Goal: Obtain resource: Obtain resource

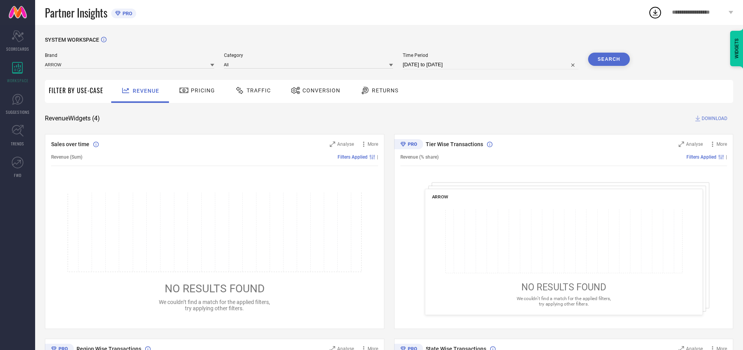
click at [251, 91] on span "Traffic" at bounding box center [259, 90] width 24 height 6
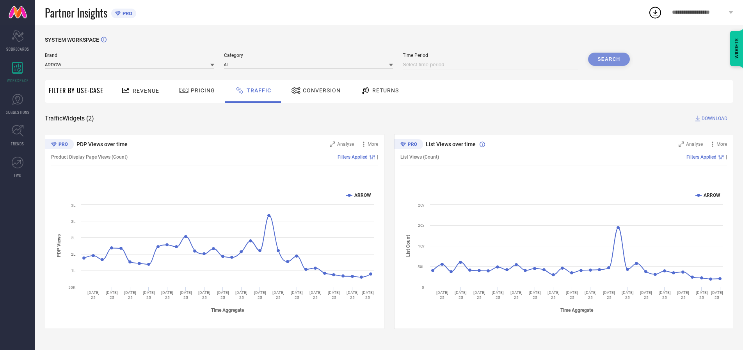
click at [492, 65] on input at bounding box center [491, 64] width 176 height 9
select select "7"
select select "2025"
select select "8"
select select "2025"
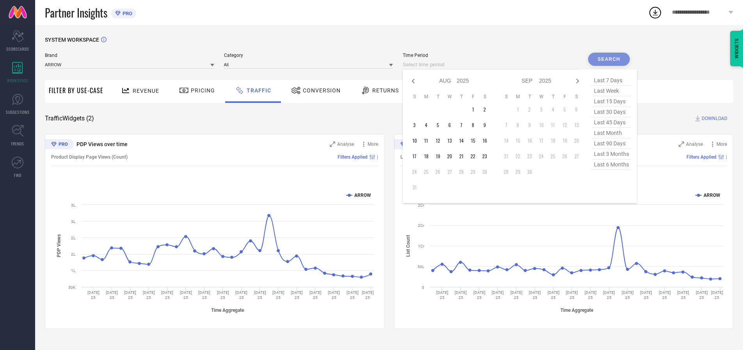
click at [487, 156] on td "23" at bounding box center [485, 157] width 12 height 12
type input "[DATE] to [DATE]"
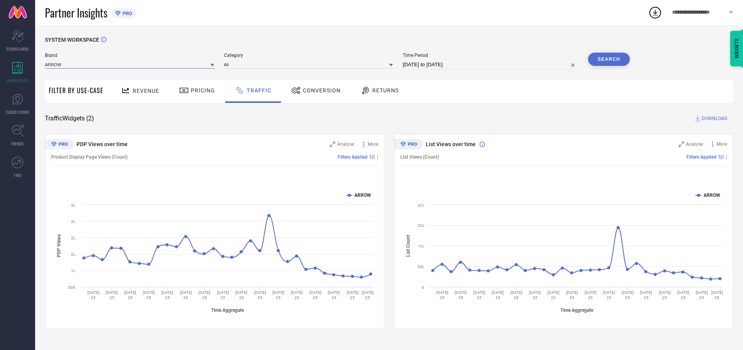
click at [130, 64] on input at bounding box center [129, 64] width 169 height 8
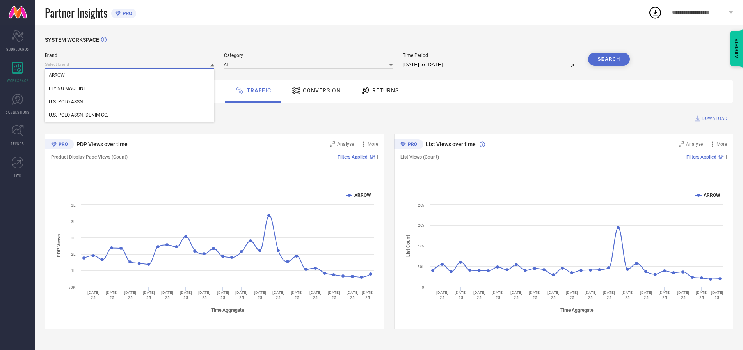
click at [130, 64] on input at bounding box center [129, 64] width 169 height 8
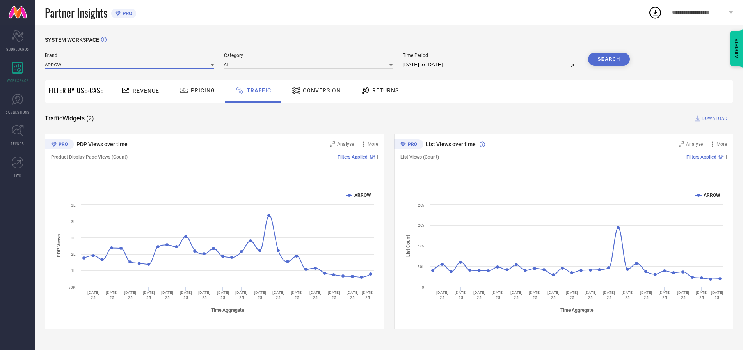
click at [130, 64] on input at bounding box center [129, 64] width 169 height 8
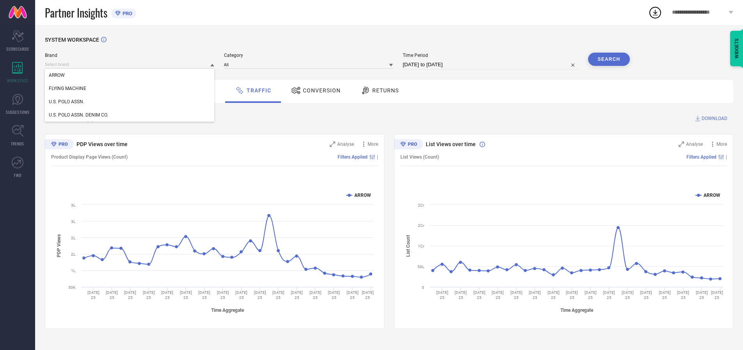
click at [130, 102] on div "U.S. POLO ASSN." at bounding box center [129, 101] width 169 height 13
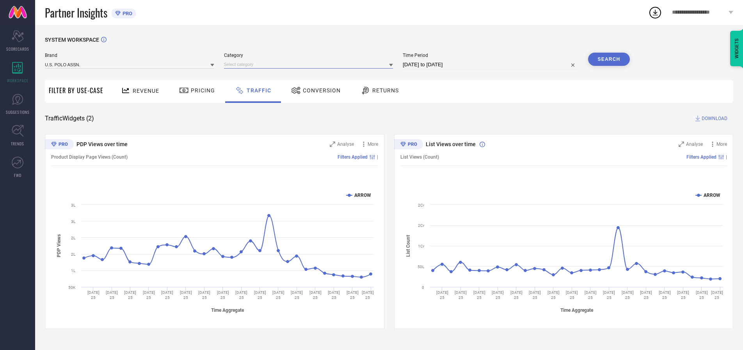
click at [310, 64] on input at bounding box center [308, 64] width 169 height 8
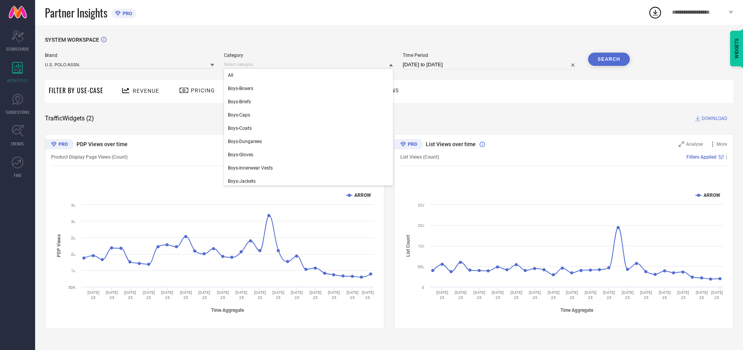
click at [310, 75] on div "All" at bounding box center [308, 75] width 169 height 13
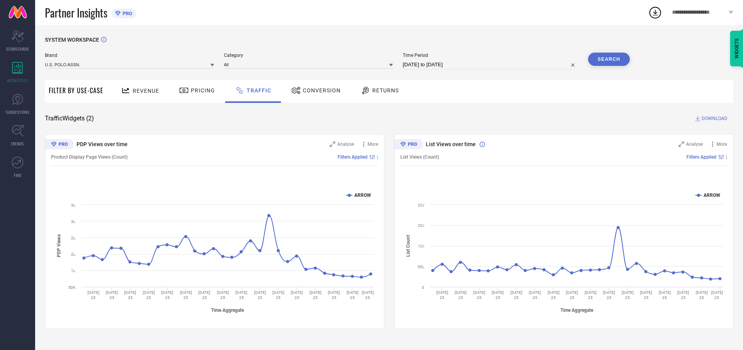
click at [609, 59] on button "Search" at bounding box center [609, 59] width 42 height 13
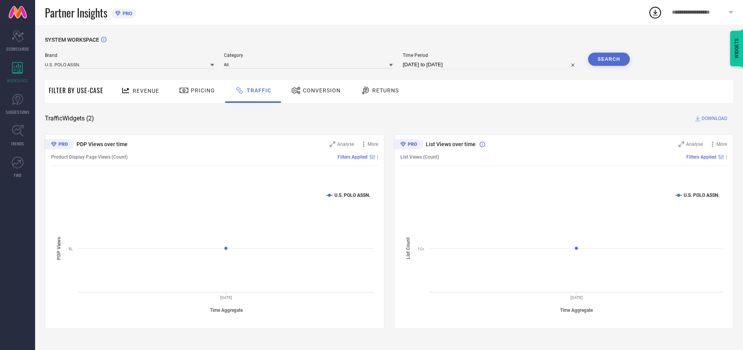
click at [713, 119] on span "DOWNLOAD" at bounding box center [714, 119] width 26 height 8
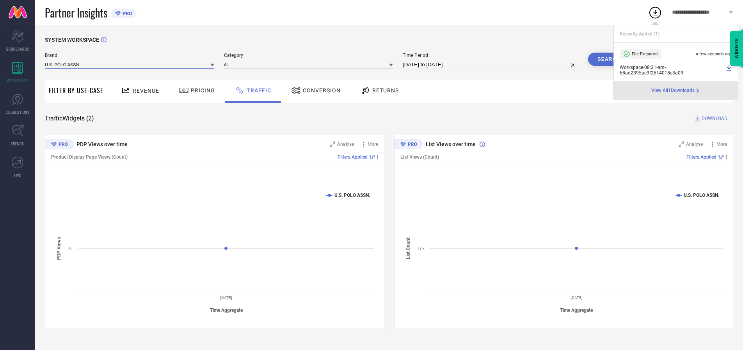
click at [130, 64] on input at bounding box center [129, 64] width 169 height 8
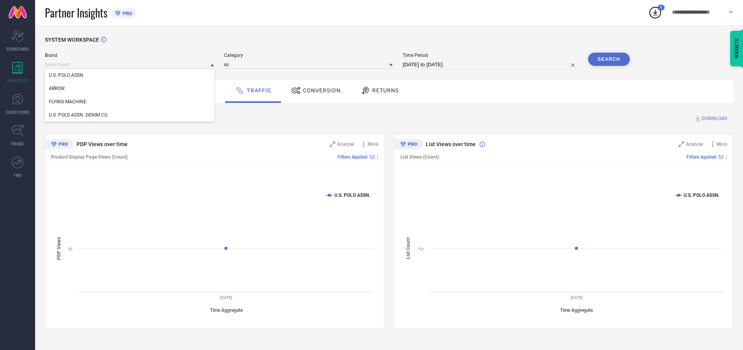
click at [130, 115] on div "U.S. POLO ASSN. DENIM CO." at bounding box center [129, 114] width 169 height 13
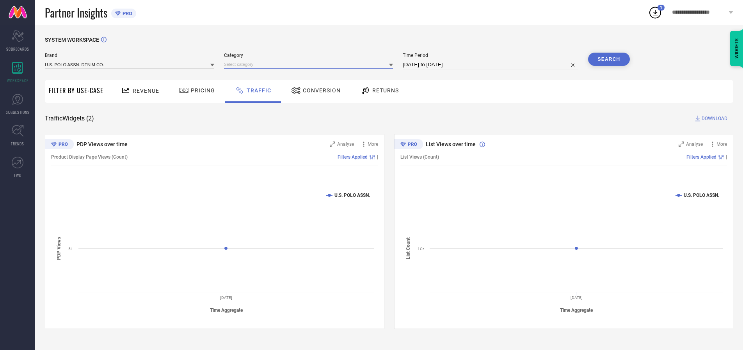
click at [310, 64] on input at bounding box center [308, 64] width 169 height 8
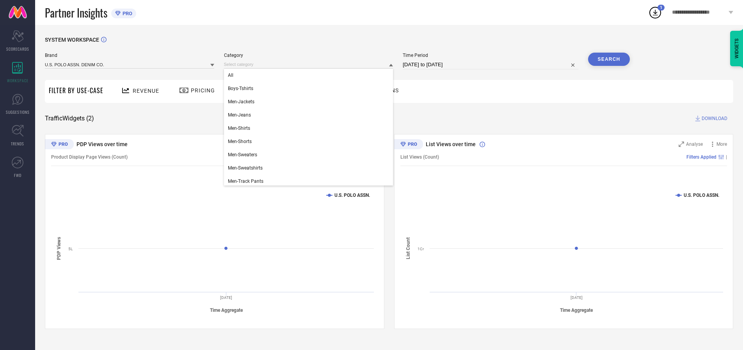
click at [310, 75] on div "All" at bounding box center [308, 75] width 169 height 13
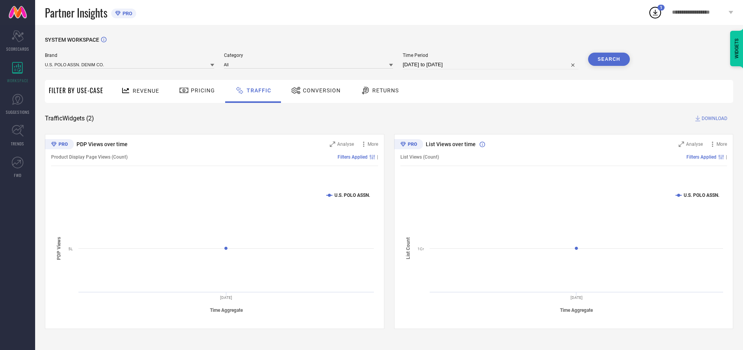
click at [609, 59] on button "Search" at bounding box center [609, 59] width 42 height 13
click at [713, 119] on span "DOWNLOAD" at bounding box center [714, 119] width 26 height 8
